Goal: Information Seeking & Learning: Learn about a topic

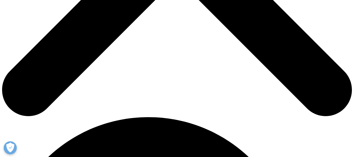
scroll to position [244, 0]
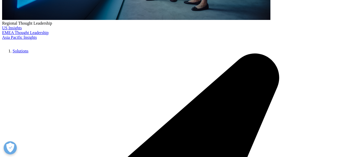
scroll to position [236, 0]
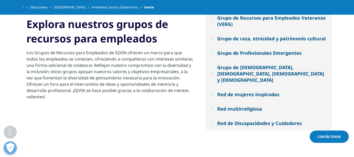
scroll to position [294, 0]
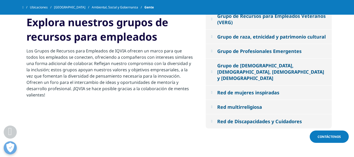
click at [213, 79] on button "Grupo de lesbianas, gays, bisexuales y transexuales" at bounding box center [269, 71] width 126 height 27
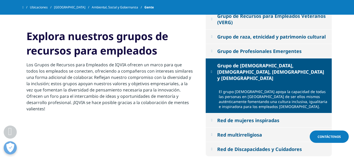
click at [213, 79] on button "Grupo de lesbianas, gays, bisexuales y transexuales" at bounding box center [269, 71] width 126 height 27
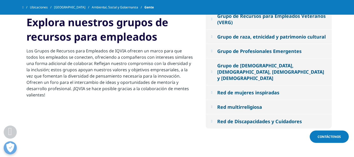
click at [212, 91] on em at bounding box center [211, 92] width 1 height 3
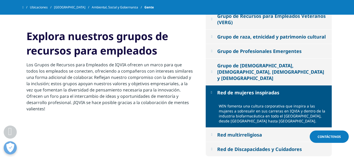
click at [212, 91] on em at bounding box center [211, 92] width 1 height 3
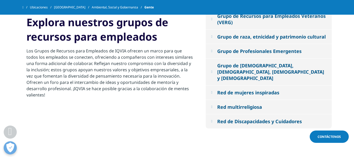
click at [211, 106] on em at bounding box center [211, 106] width 1 height 3
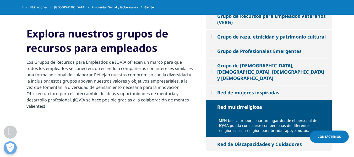
click at [211, 106] on em at bounding box center [211, 106] width 1 height 3
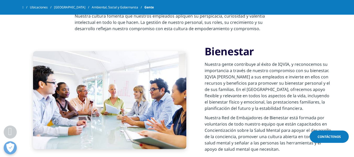
scroll to position [109, 0]
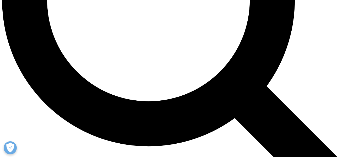
scroll to position [535, 0]
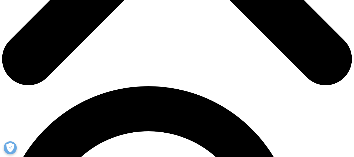
scroll to position [236, 0]
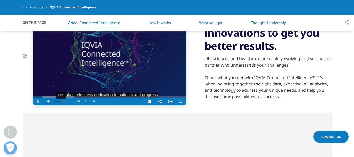
click at [61, 102] on div "54%" at bounding box center [60, 101] width 11 height 1
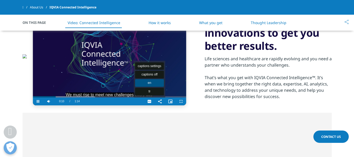
click at [150, 101] on span "Video Player" at bounding box center [149, 101] width 10 height 0
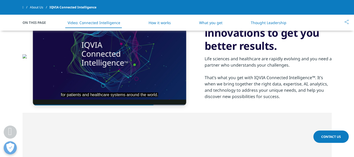
drag, startPoint x: 209, startPoint y: 81, endPoint x: 15, endPoint y: 77, distance: 194.8
click at [15, 77] on section "for patients and healthcare systems around the world. Video Player is loading. …" at bounding box center [177, 56] width 354 height 113
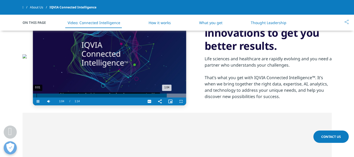
click at [37, 98] on div "0:01" at bounding box center [37, 96] width 0 height 4
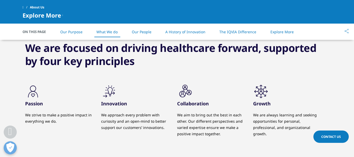
scroll to position [393, 0]
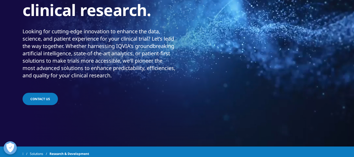
scroll to position [105, 0]
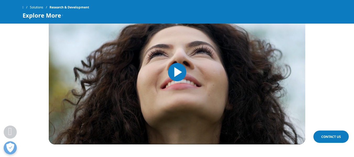
click at [177, 72] on span "Video Player" at bounding box center [177, 72] width 0 height 0
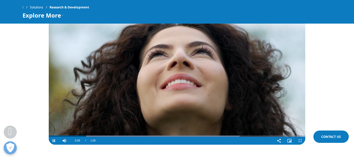
scroll to position [288, 0]
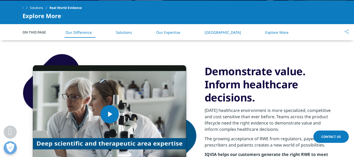
scroll to position [236, 0]
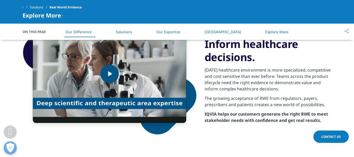
click at [121, 70] on img "Video Player" at bounding box center [109, 74] width 153 height 98
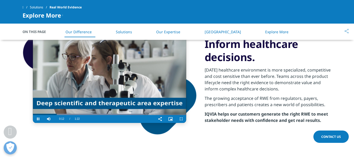
click at [135, 67] on video "Video Player" at bounding box center [109, 74] width 153 height 98
click at [130, 72] on video "Video Player" at bounding box center [109, 74] width 153 height 98
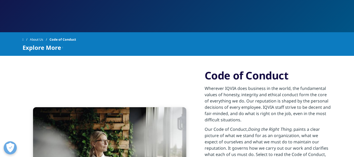
scroll to position [79, 0]
